Goal: Information Seeking & Learning: Learn about a topic

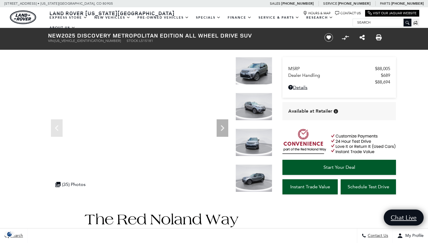
click at [258, 73] on img at bounding box center [254, 71] width 37 height 28
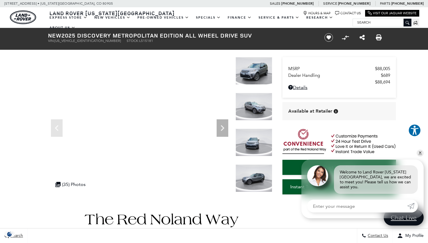
click at [258, 73] on img at bounding box center [254, 71] width 37 height 28
click at [224, 124] on icon "Next" at bounding box center [223, 128] width 12 height 12
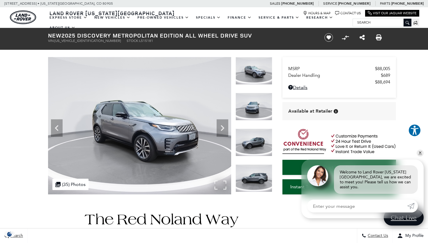
click at [148, 123] on img at bounding box center [139, 125] width 183 height 137
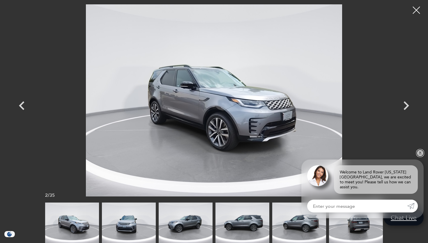
click at [422, 157] on link "✕" at bounding box center [420, 153] width 7 height 7
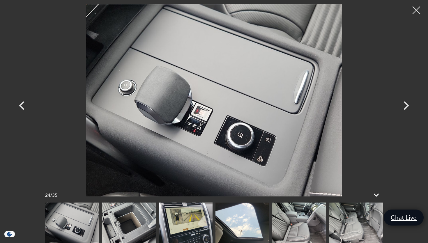
click at [415, 11] on div at bounding box center [416, 10] width 15 height 15
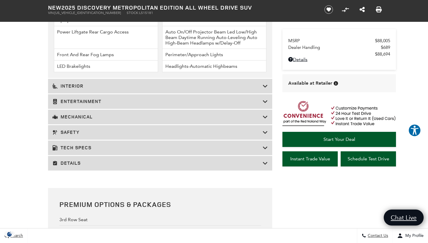
scroll to position [947, 0]
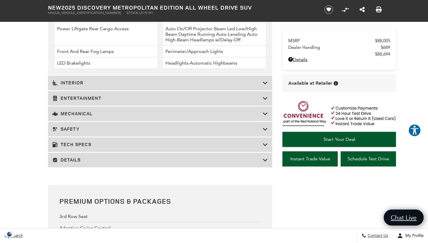
click at [86, 163] on h3 "Details" at bounding box center [157, 160] width 210 height 6
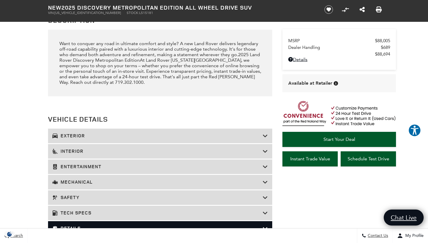
scroll to position [718, 0]
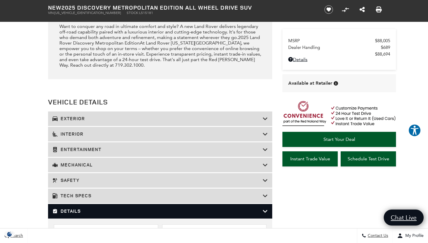
click at [83, 121] on h3 "Exterior" at bounding box center [157, 119] width 210 height 6
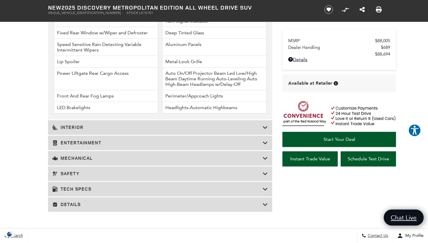
scroll to position [904, 0]
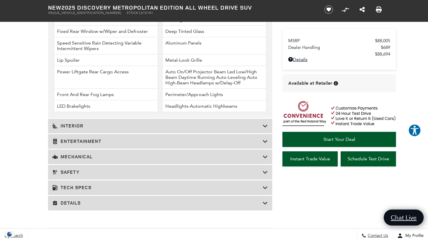
click at [94, 160] on h3 "Mechanical" at bounding box center [157, 157] width 210 height 6
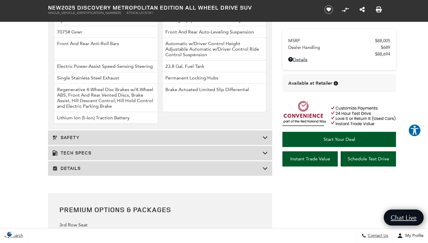
scroll to position [916, 0]
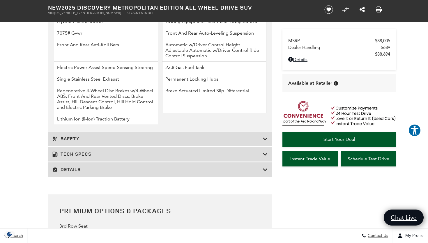
click at [75, 142] on h3 "Safety" at bounding box center [157, 139] width 210 height 6
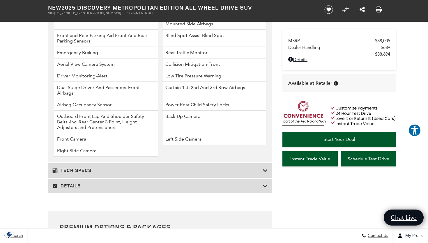
scroll to position [902, 0]
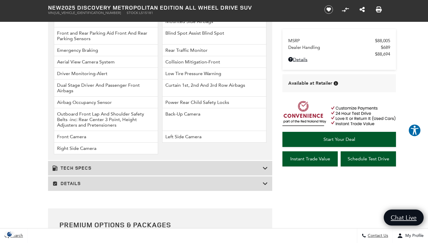
click at [94, 171] on h3 "Tech Specs" at bounding box center [157, 168] width 210 height 6
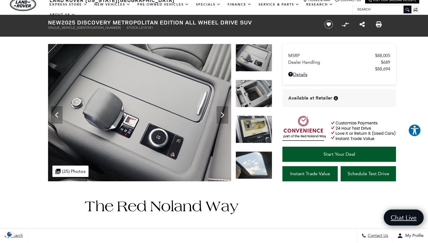
scroll to position [0, 0]
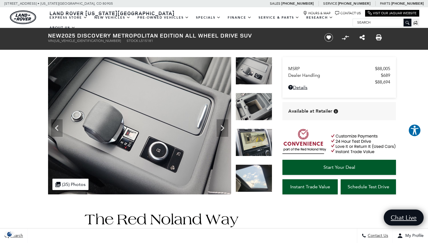
click at [255, 77] on img at bounding box center [254, 71] width 37 height 28
click at [219, 132] on icon "Next" at bounding box center [223, 128] width 12 height 12
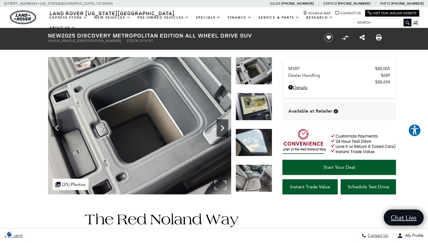
click at [219, 132] on icon "Next" at bounding box center [223, 128] width 12 height 12
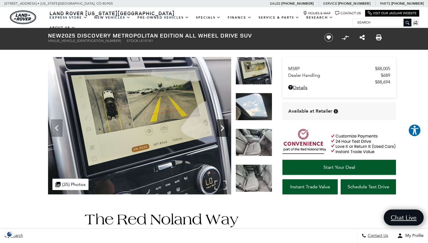
click at [219, 132] on icon "Next" at bounding box center [223, 128] width 12 height 12
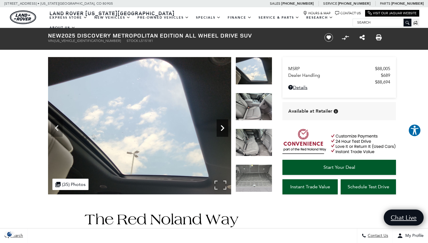
click at [221, 132] on icon "Next" at bounding box center [223, 128] width 12 height 12
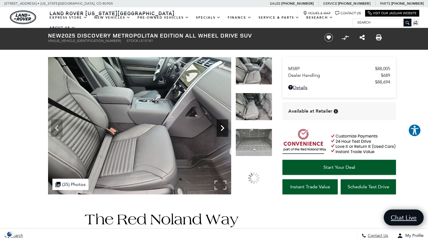
click at [221, 132] on icon "Next" at bounding box center [223, 128] width 12 height 12
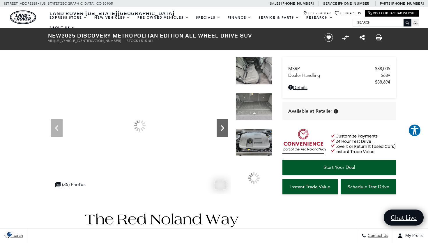
click at [221, 132] on icon "Next" at bounding box center [223, 128] width 12 height 12
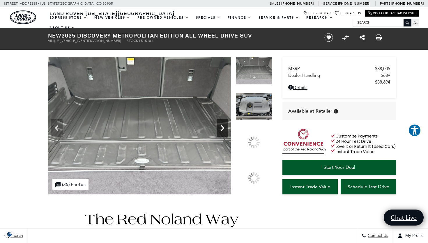
click at [221, 132] on icon "Next" at bounding box center [223, 128] width 12 height 12
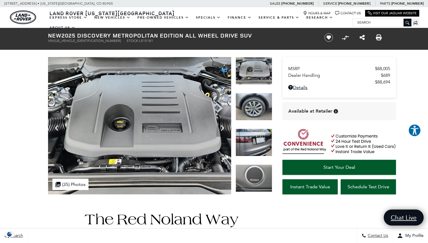
click at [252, 108] on img at bounding box center [254, 107] width 37 height 28
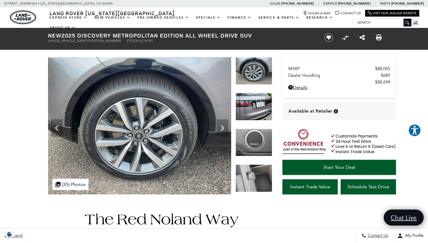
click at [155, 151] on img at bounding box center [139, 125] width 183 height 137
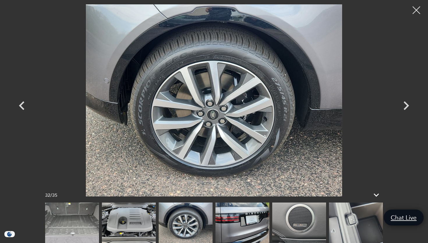
click at [419, 9] on div at bounding box center [416, 10] width 15 height 15
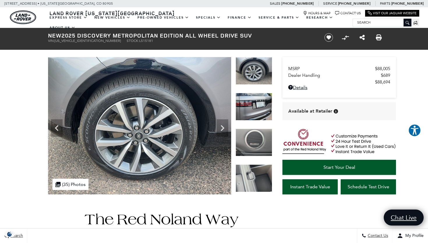
click at [221, 122] on div "Next" at bounding box center [223, 127] width 12 height 17
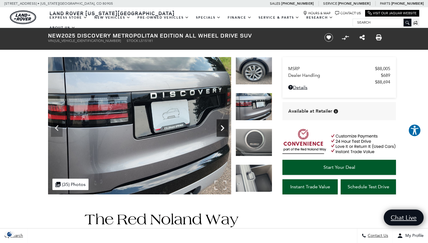
click at [221, 122] on div "Next" at bounding box center [223, 127] width 12 height 17
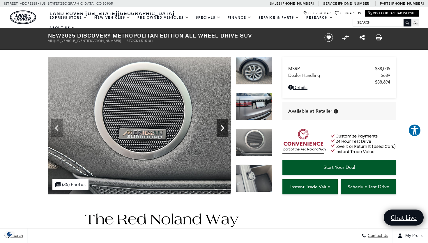
click at [221, 122] on div "Next" at bounding box center [223, 127] width 12 height 17
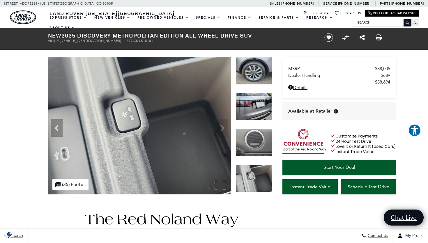
click at [72, 183] on div ".cls-1, .cls-3 { fill: #c50033; } .cls-1 { clip-rule: evenodd; } .cls-2 { clip-…" at bounding box center [70, 184] width 36 height 11
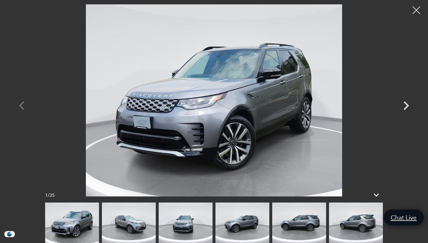
click at [414, 8] on div at bounding box center [416, 10] width 15 height 15
